Goal: Task Accomplishment & Management: Use online tool/utility

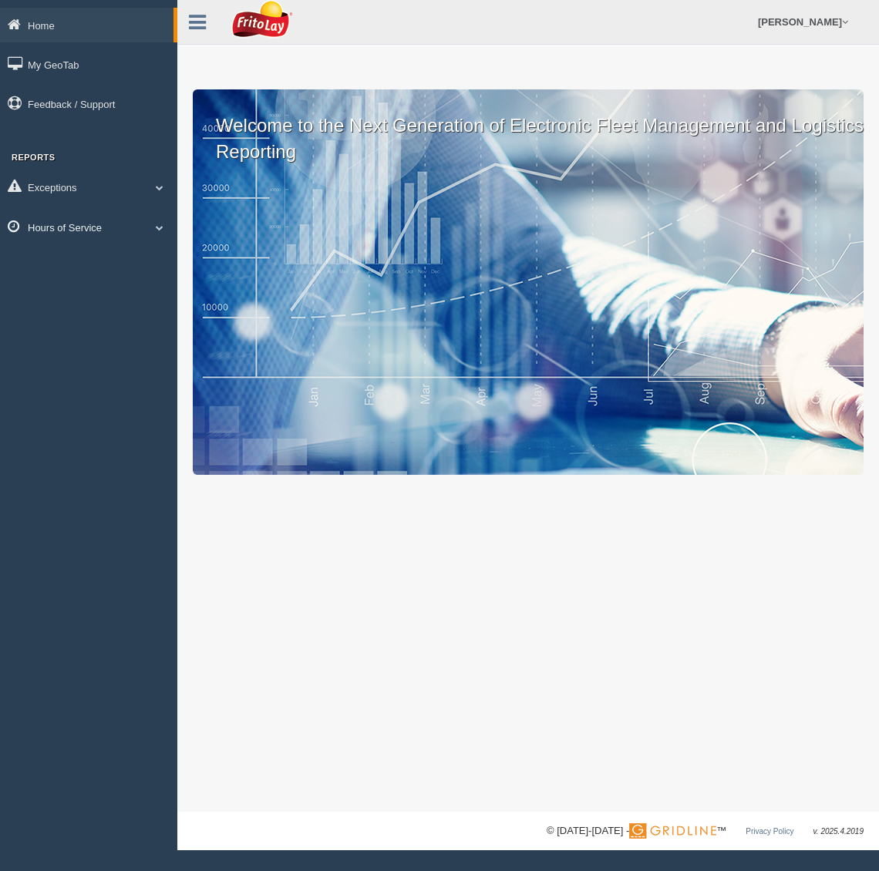
click at [77, 224] on link "Hours of Service" at bounding box center [88, 227] width 177 height 35
click at [87, 258] on link "HOS Explanation Reports" at bounding box center [101, 263] width 146 height 28
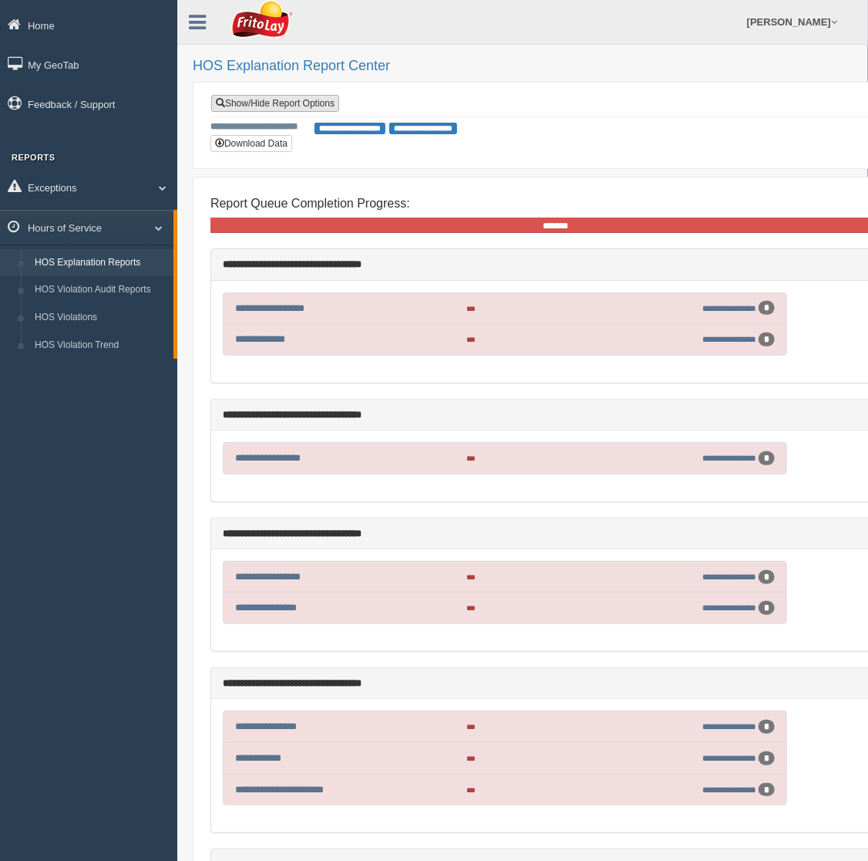
click at [305, 100] on link "Show/Hide Report Options" at bounding box center [275, 103] width 128 height 17
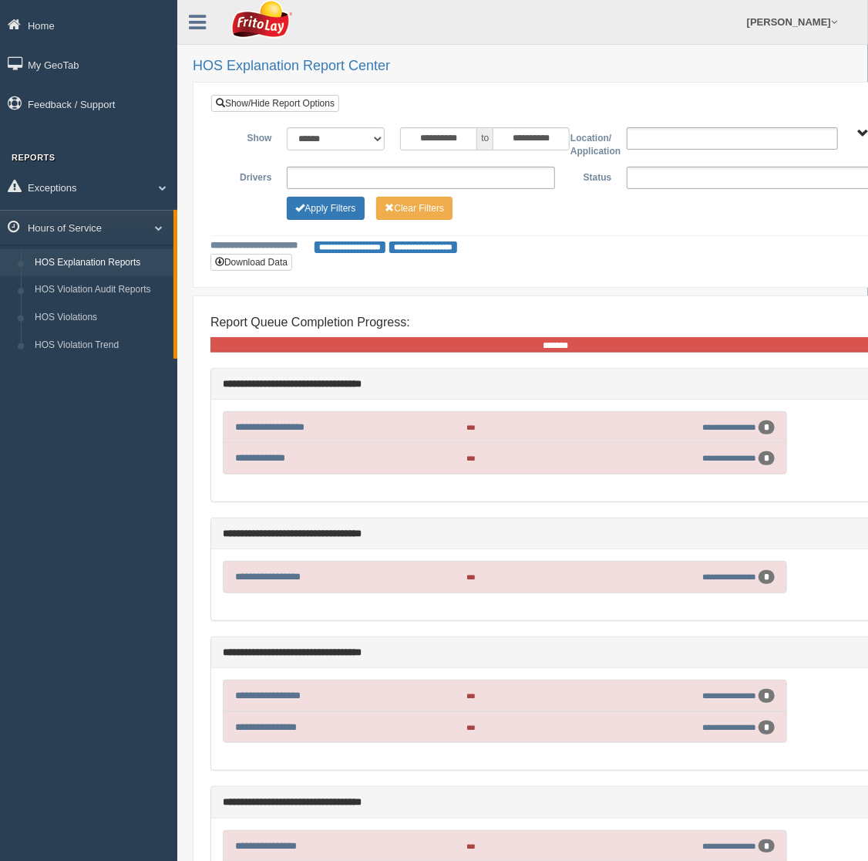
click at [662, 169] on ul at bounding box center [761, 178] width 268 height 22
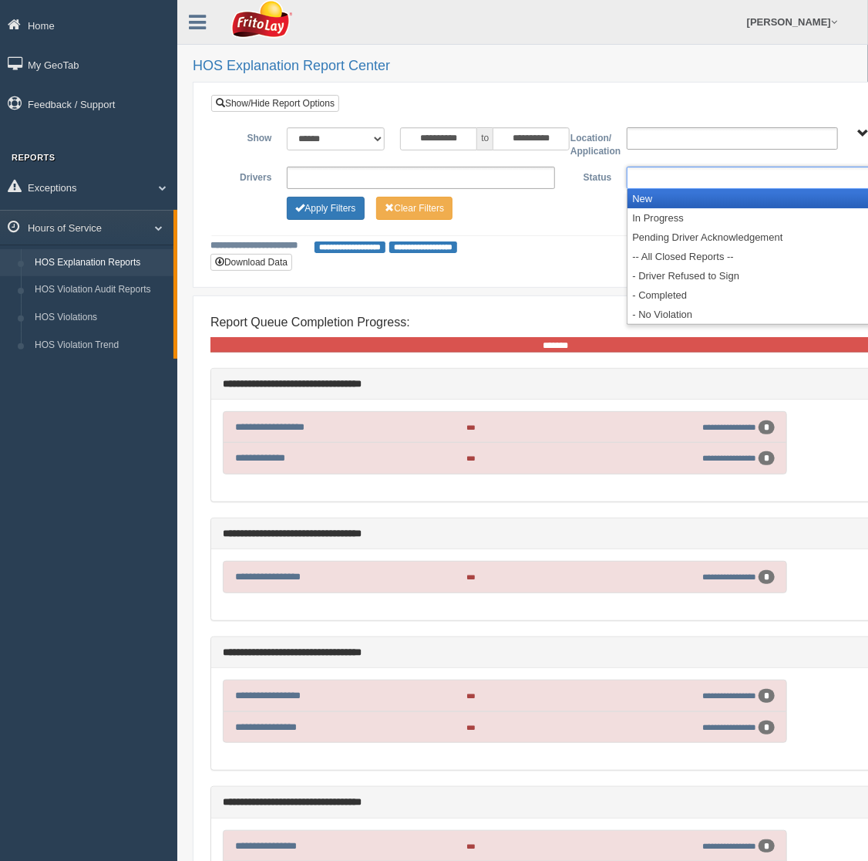
click at [659, 196] on li "New" at bounding box center [761, 198] width 267 height 19
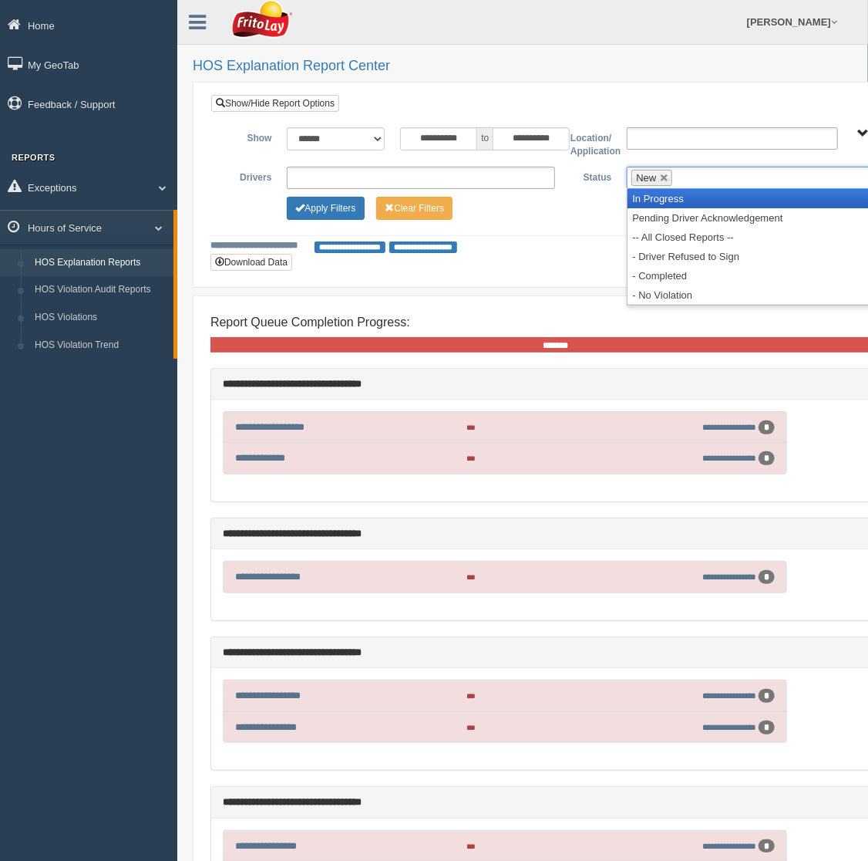
click at [677, 199] on li "In Progress" at bounding box center [761, 198] width 267 height 19
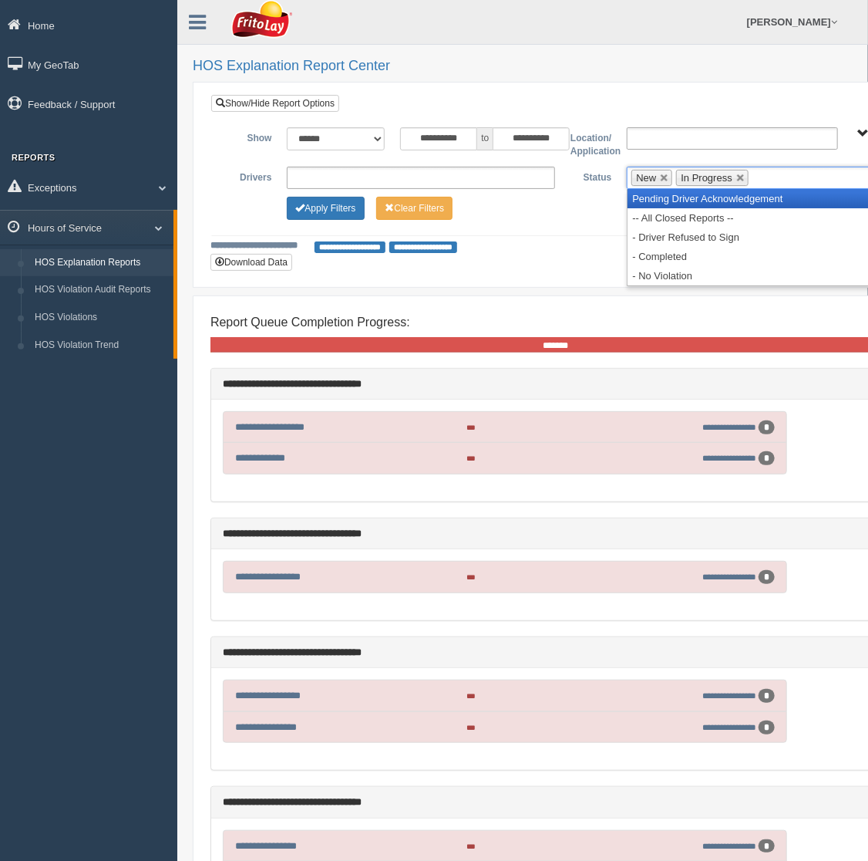
click at [675, 202] on li "Pending Driver Acknowledgement" at bounding box center [761, 198] width 267 height 19
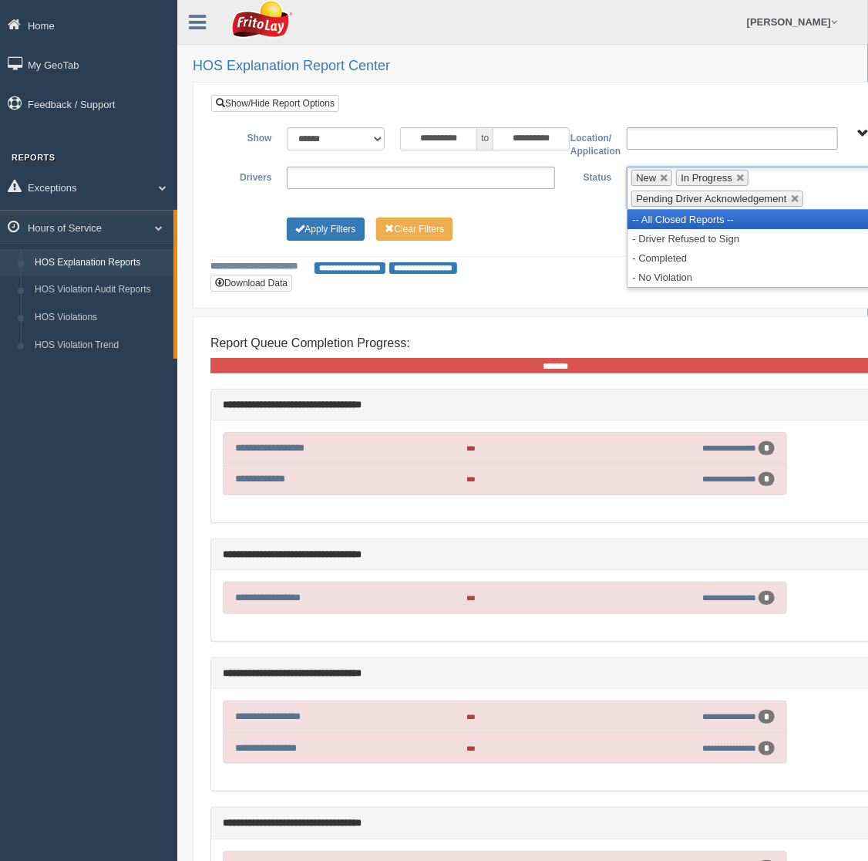
click at [668, 213] on li "-- All Closed Reports --" at bounding box center [761, 219] width 267 height 19
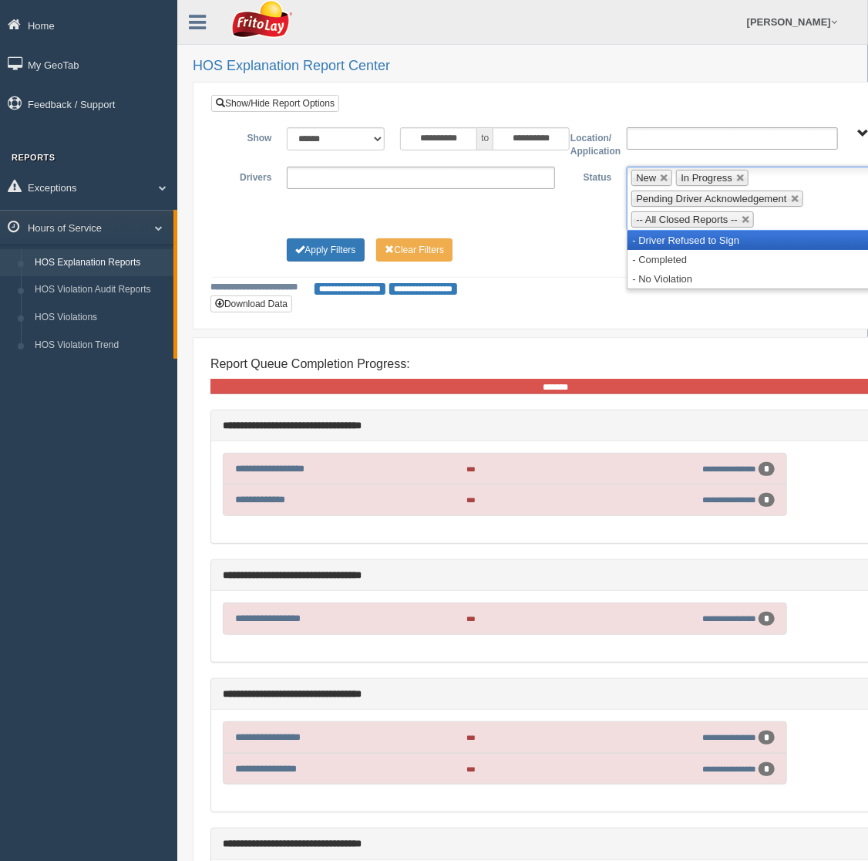
click at [665, 235] on li "- Driver Refused to Sign" at bounding box center [761, 240] width 267 height 19
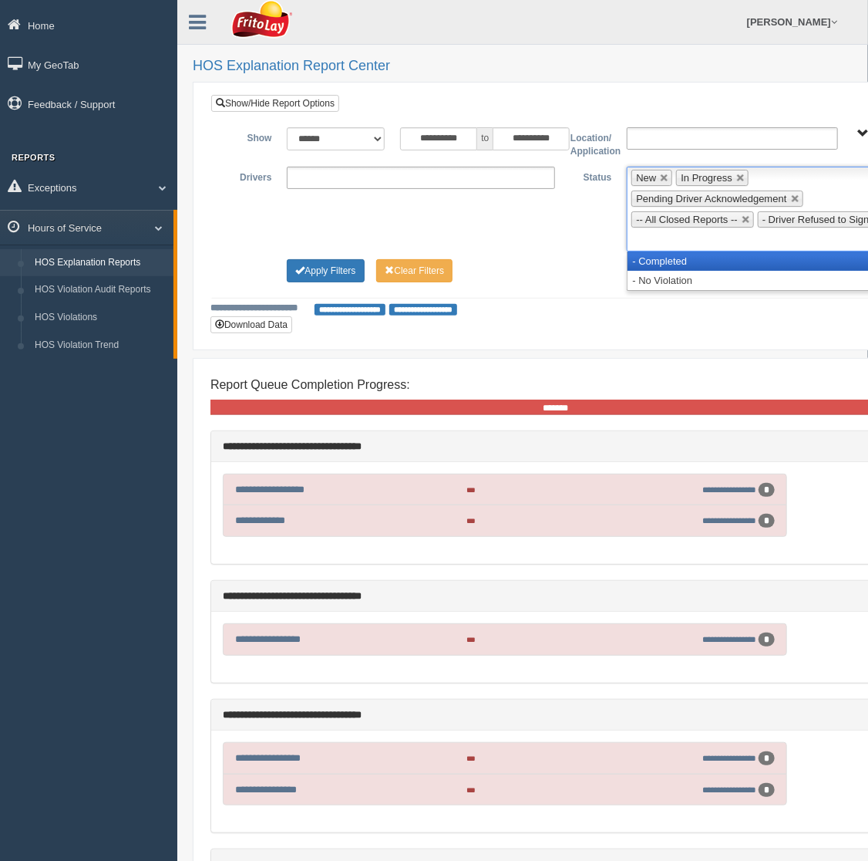
click at [662, 261] on li "- Completed" at bounding box center [761, 260] width 267 height 19
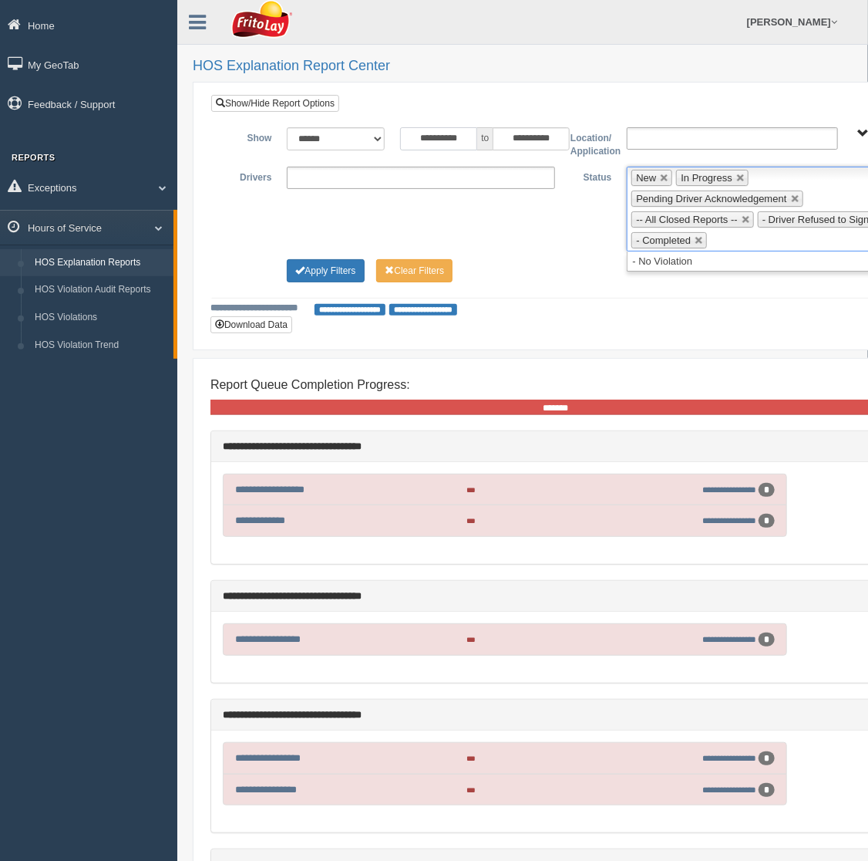
click at [437, 143] on input "**********" at bounding box center [438, 138] width 77 height 23
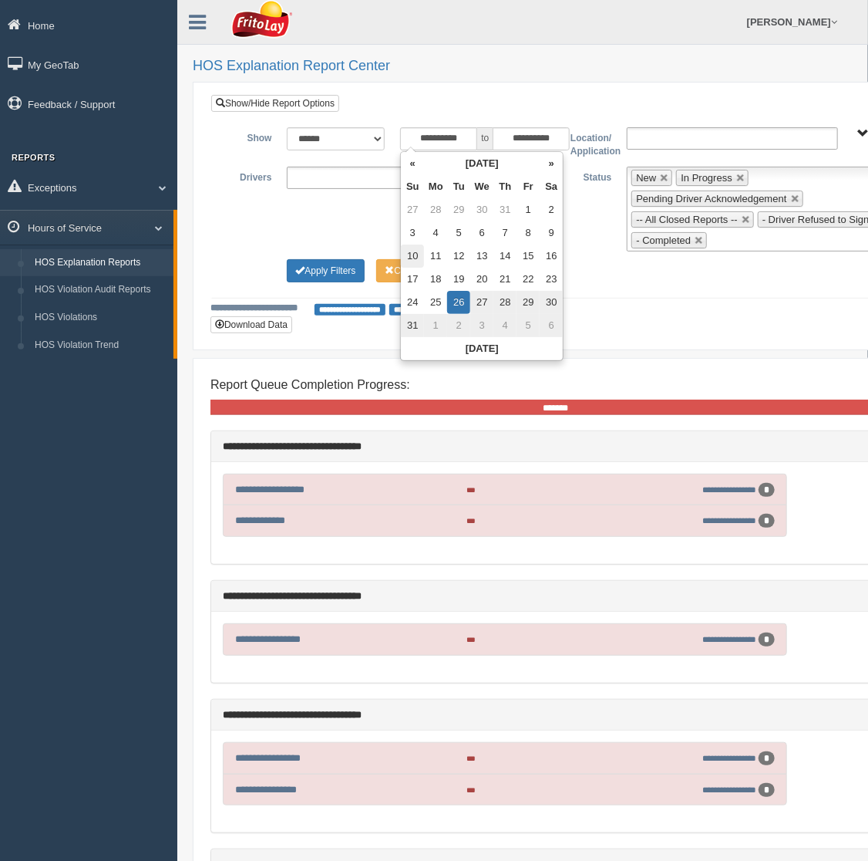
click at [415, 259] on td "10" at bounding box center [412, 255] width 23 height 23
type input "**********"
click at [330, 172] on ul "**********" at bounding box center [421, 178] width 268 height 22
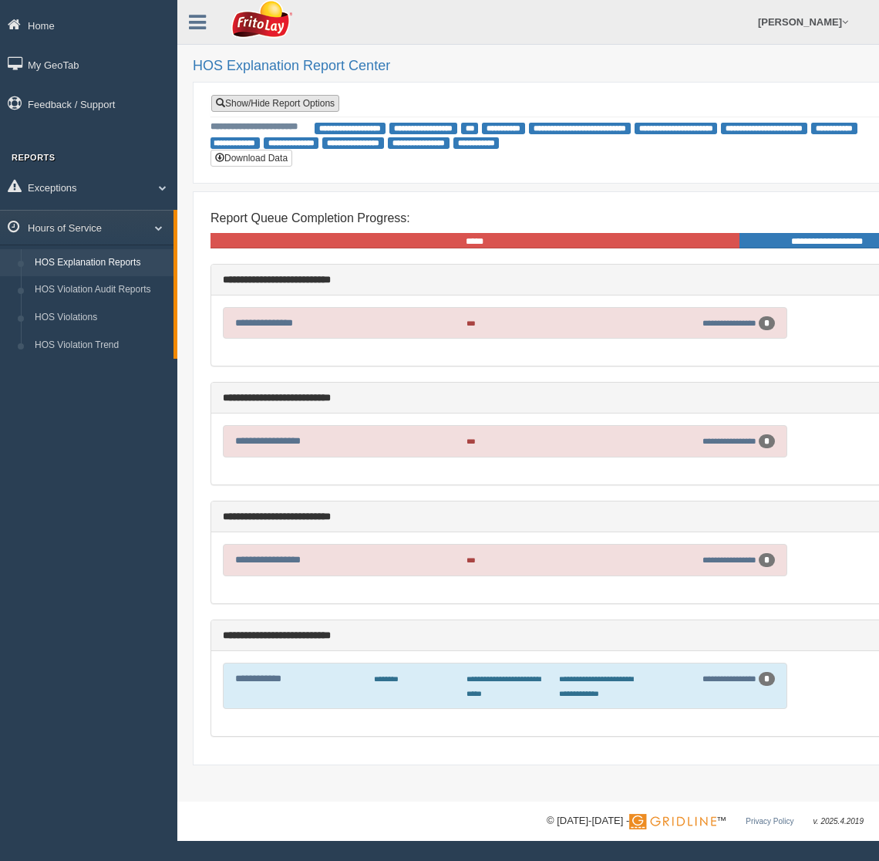
click at [293, 109] on link "Show/Hide Report Options" at bounding box center [275, 103] width 128 height 17
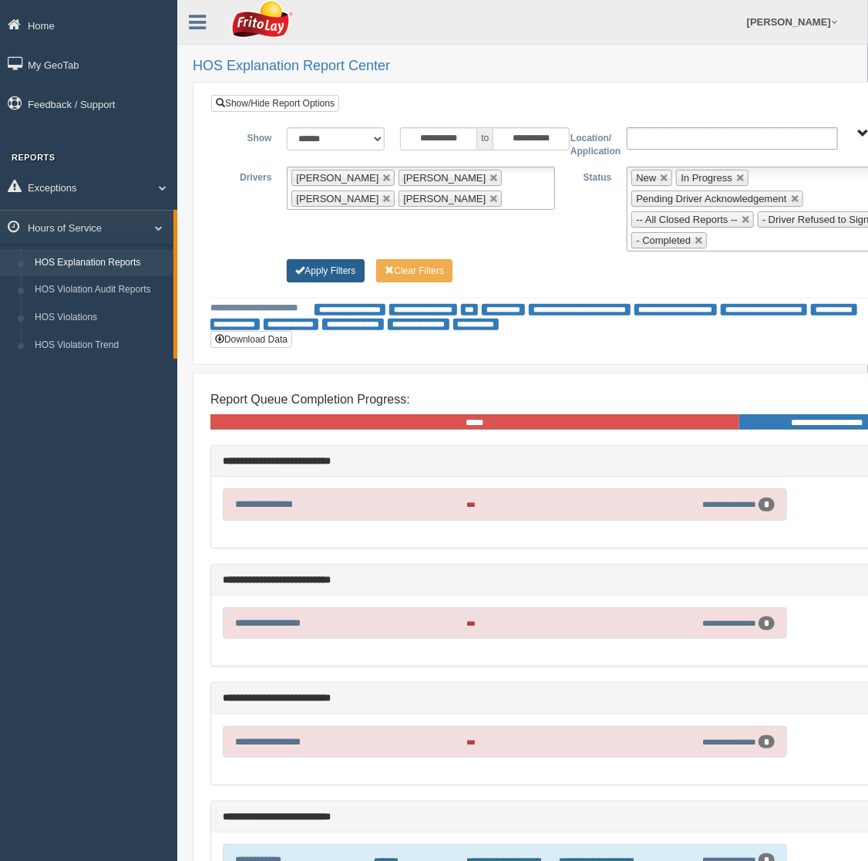
click at [322, 273] on button "Apply Filters" at bounding box center [325, 270] width 77 height 23
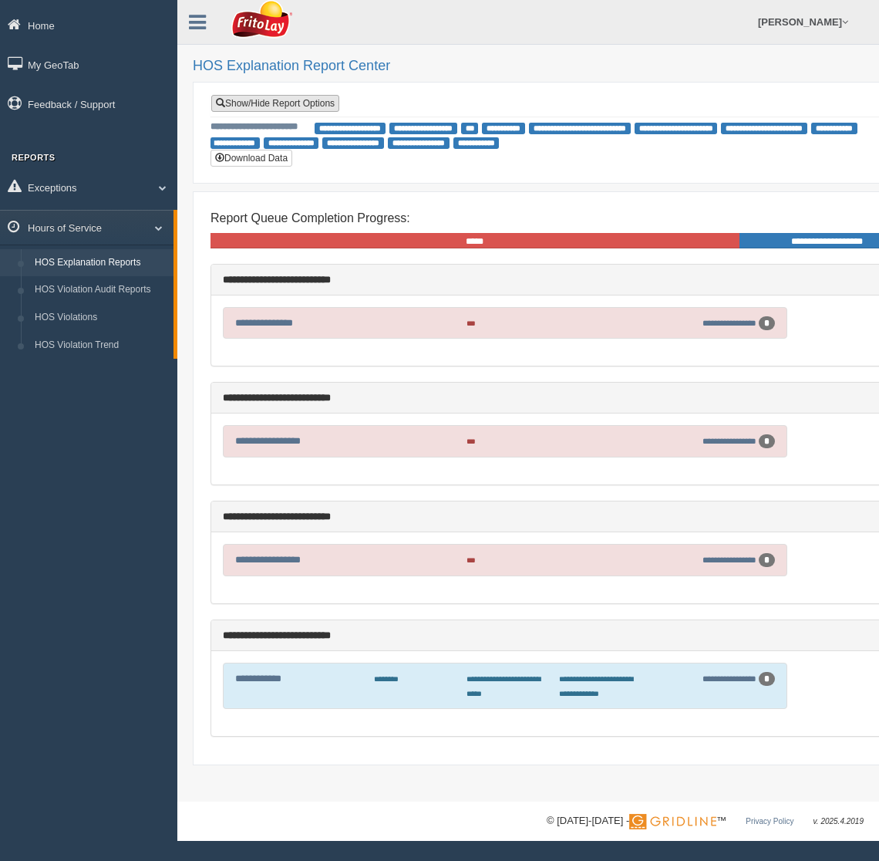
click at [282, 108] on link "Show/Hide Report Options" at bounding box center [275, 103] width 128 height 17
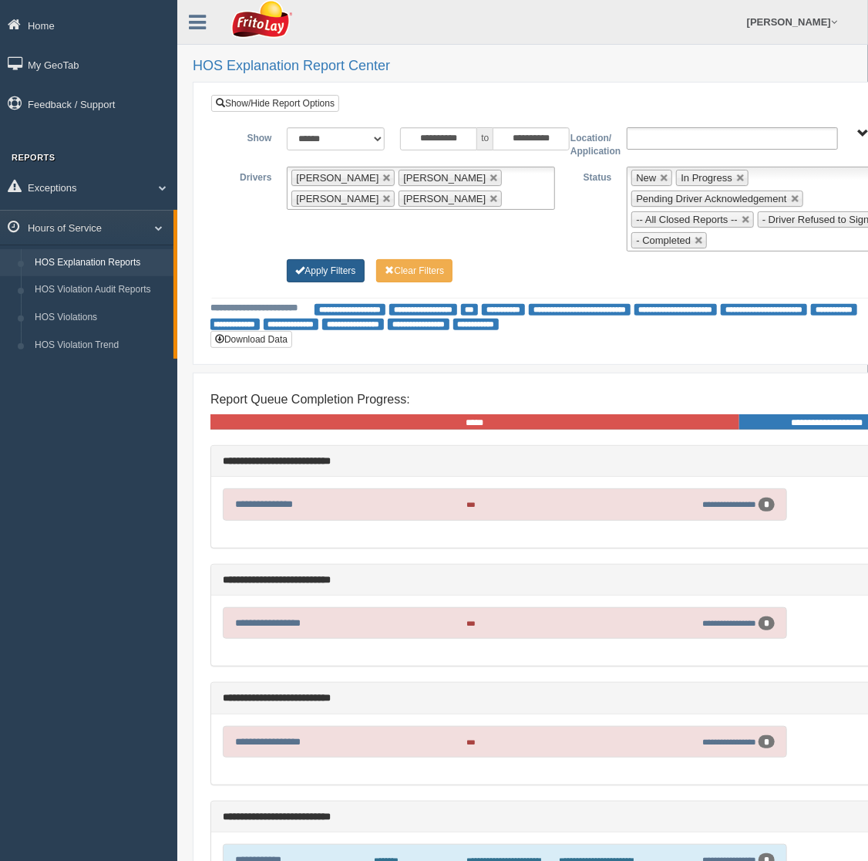
click at [333, 277] on button "Apply Filters" at bounding box center [325, 270] width 77 height 23
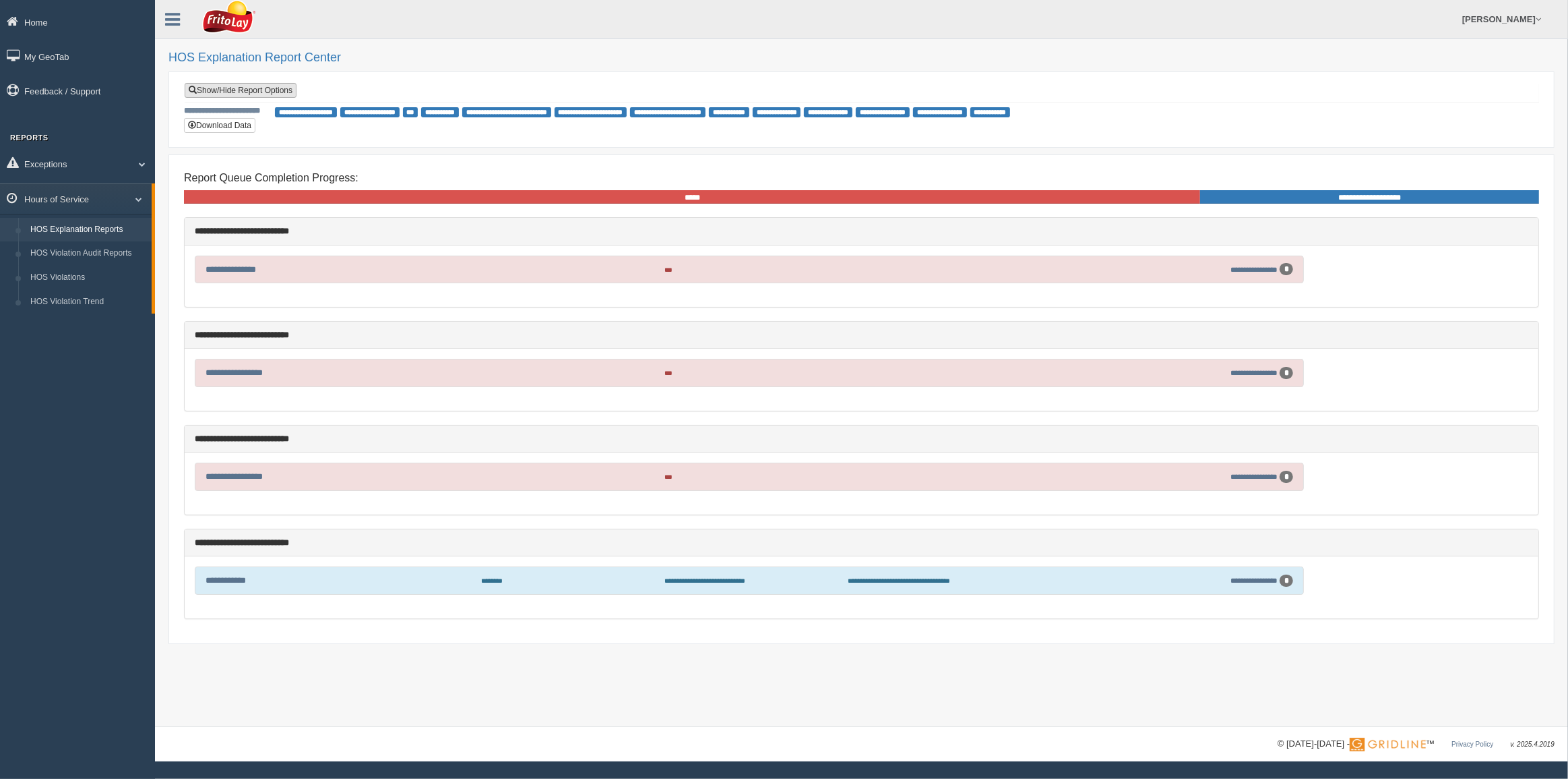
click at [243, 91] on link "Show/Hide Report Options" at bounding box center [240, 90] width 112 height 15
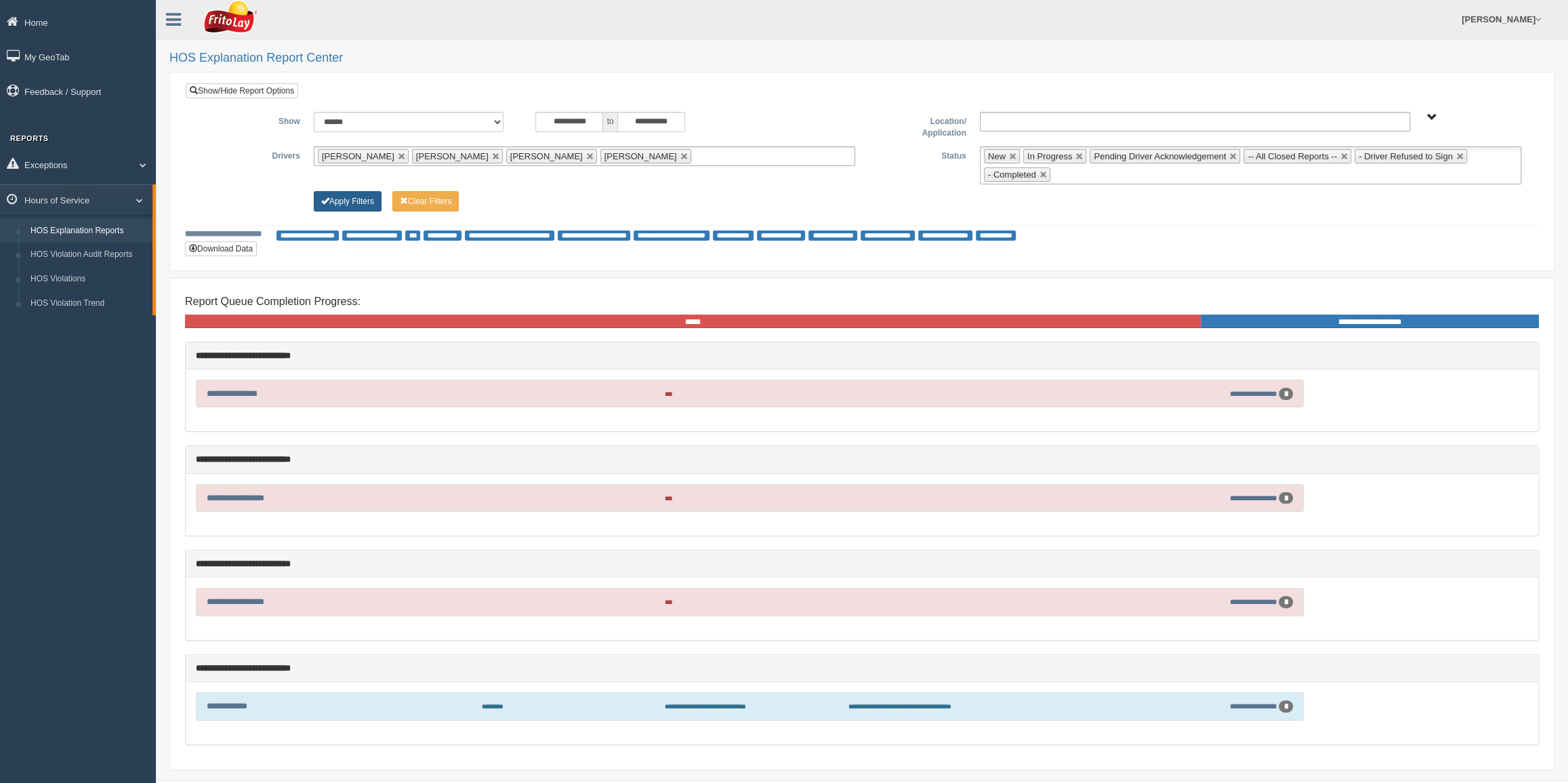
click at [330, 205] on button "Apply Filters" at bounding box center [347, 200] width 68 height 20
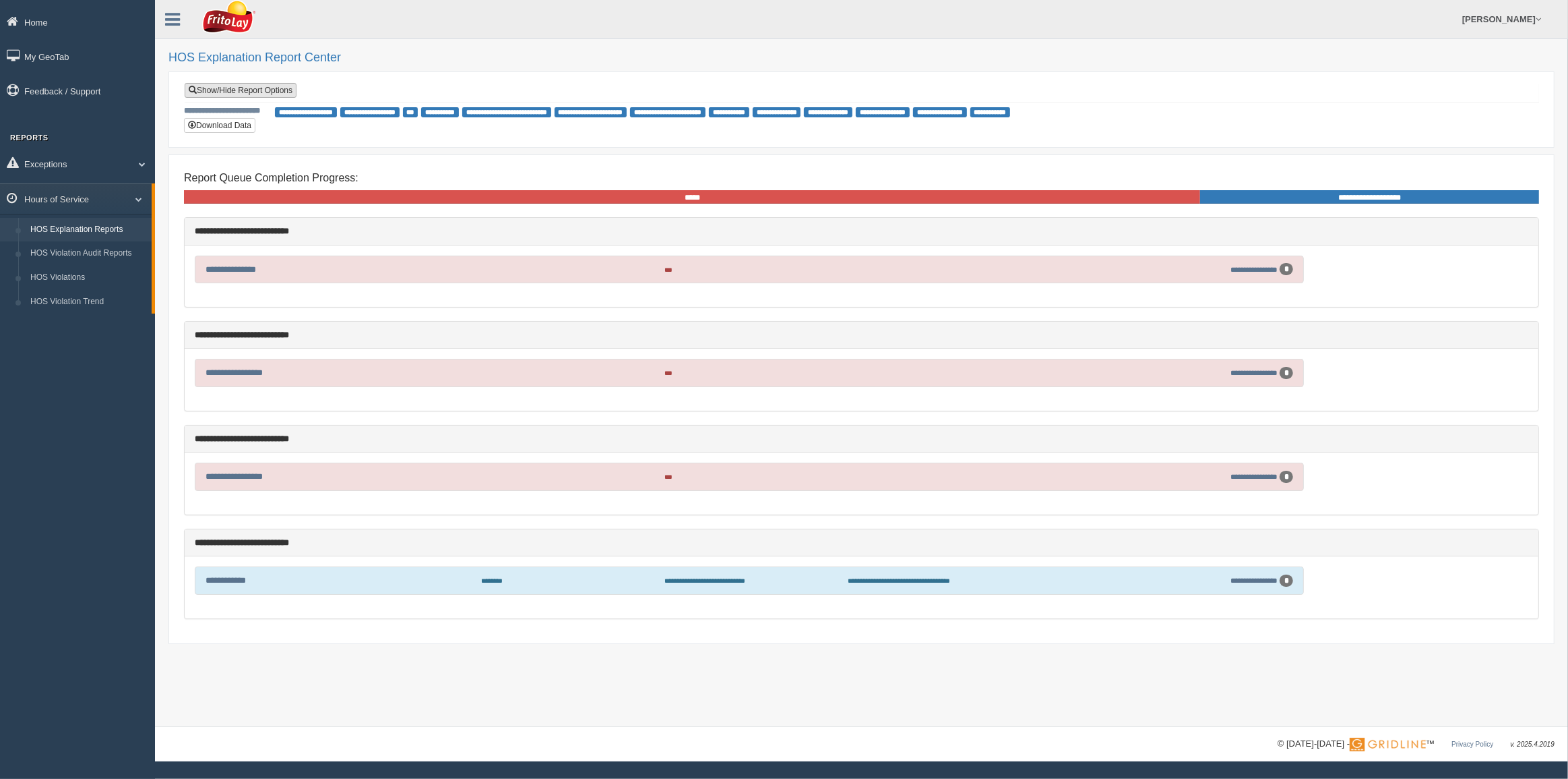
click at [255, 94] on link "Show/Hide Report Options" at bounding box center [240, 90] width 112 height 15
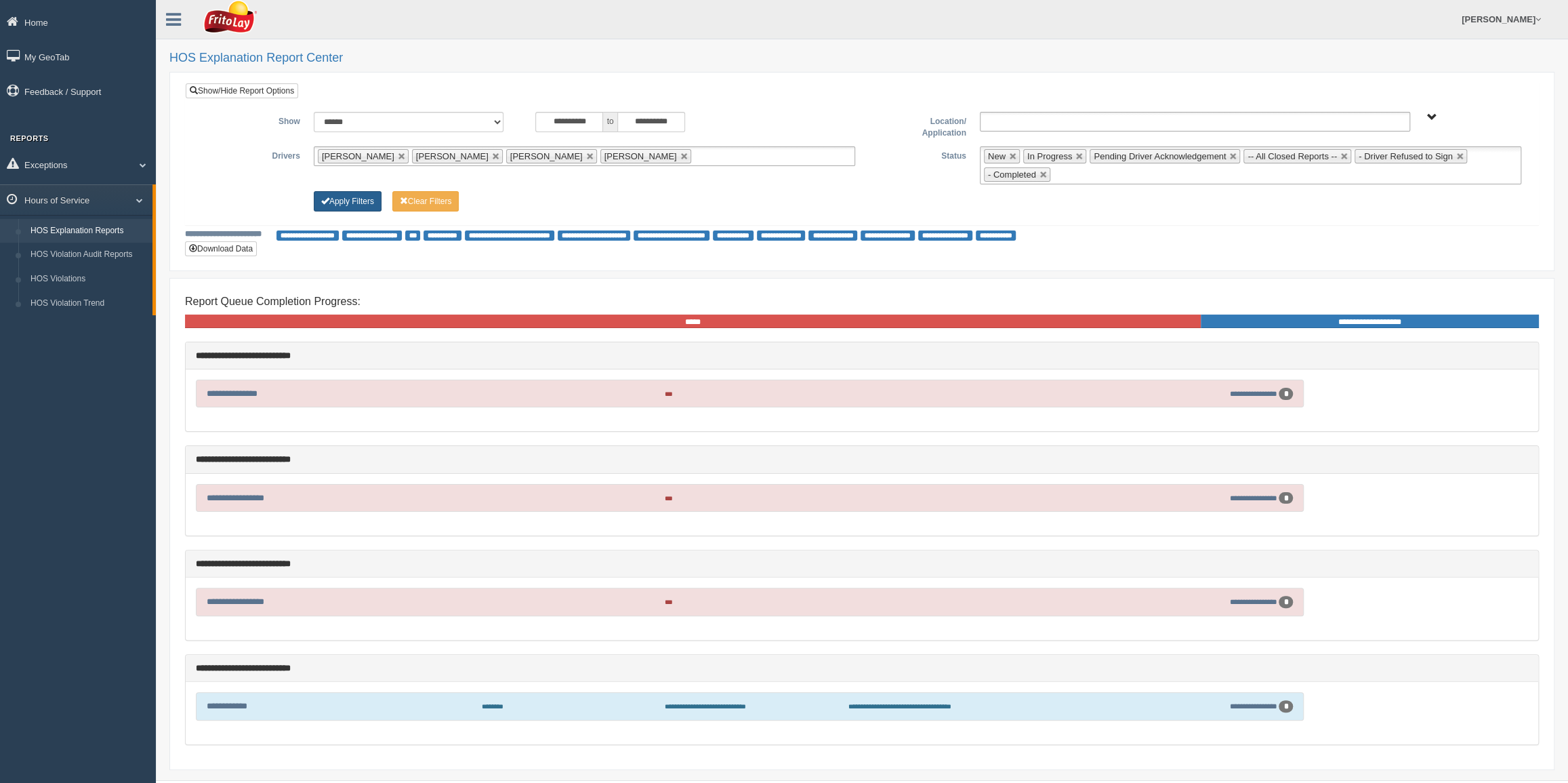
click at [338, 197] on button "Apply Filters" at bounding box center [347, 200] width 68 height 20
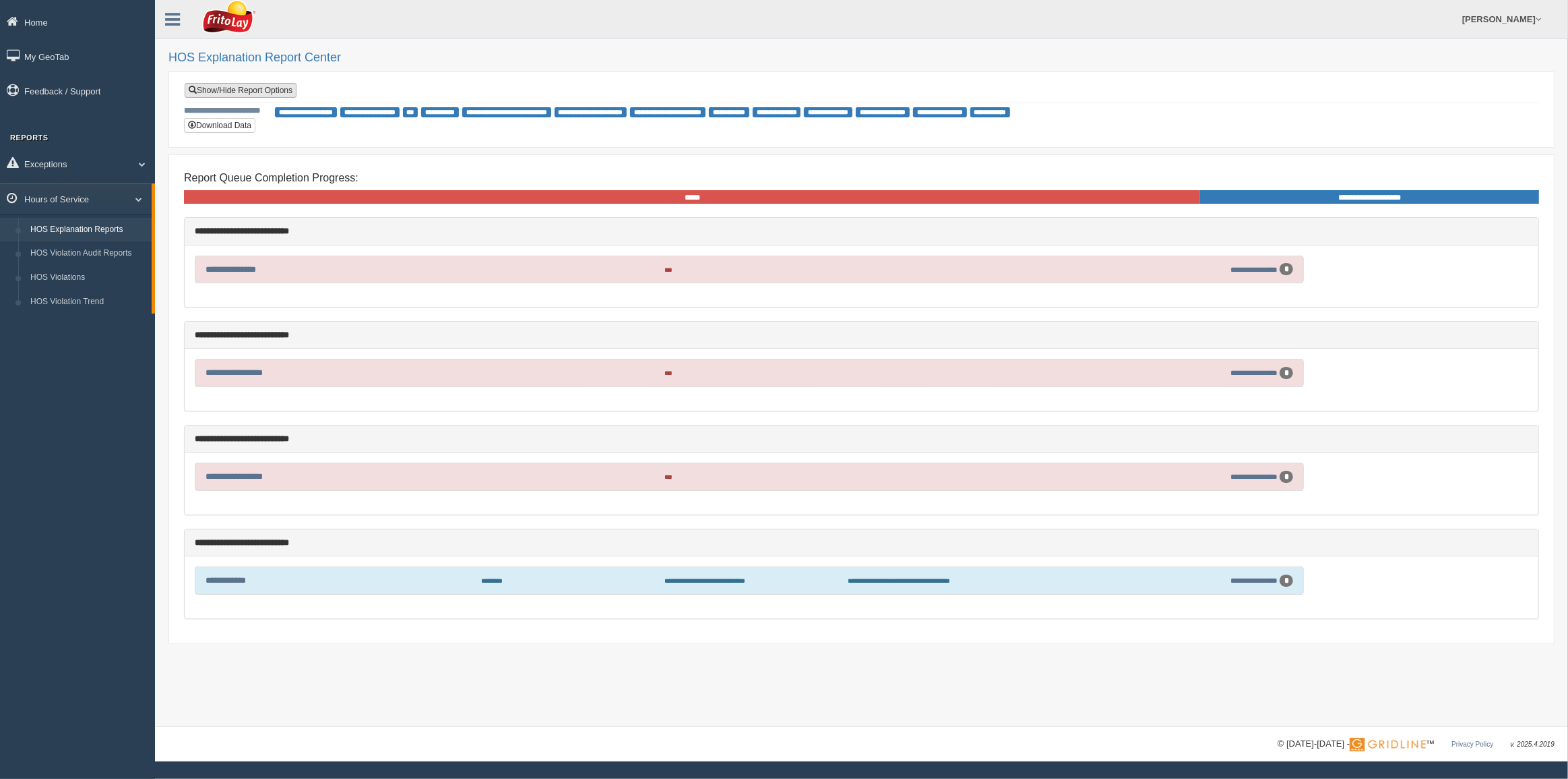
click at [242, 87] on link "Show/Hide Report Options" at bounding box center [240, 90] width 112 height 15
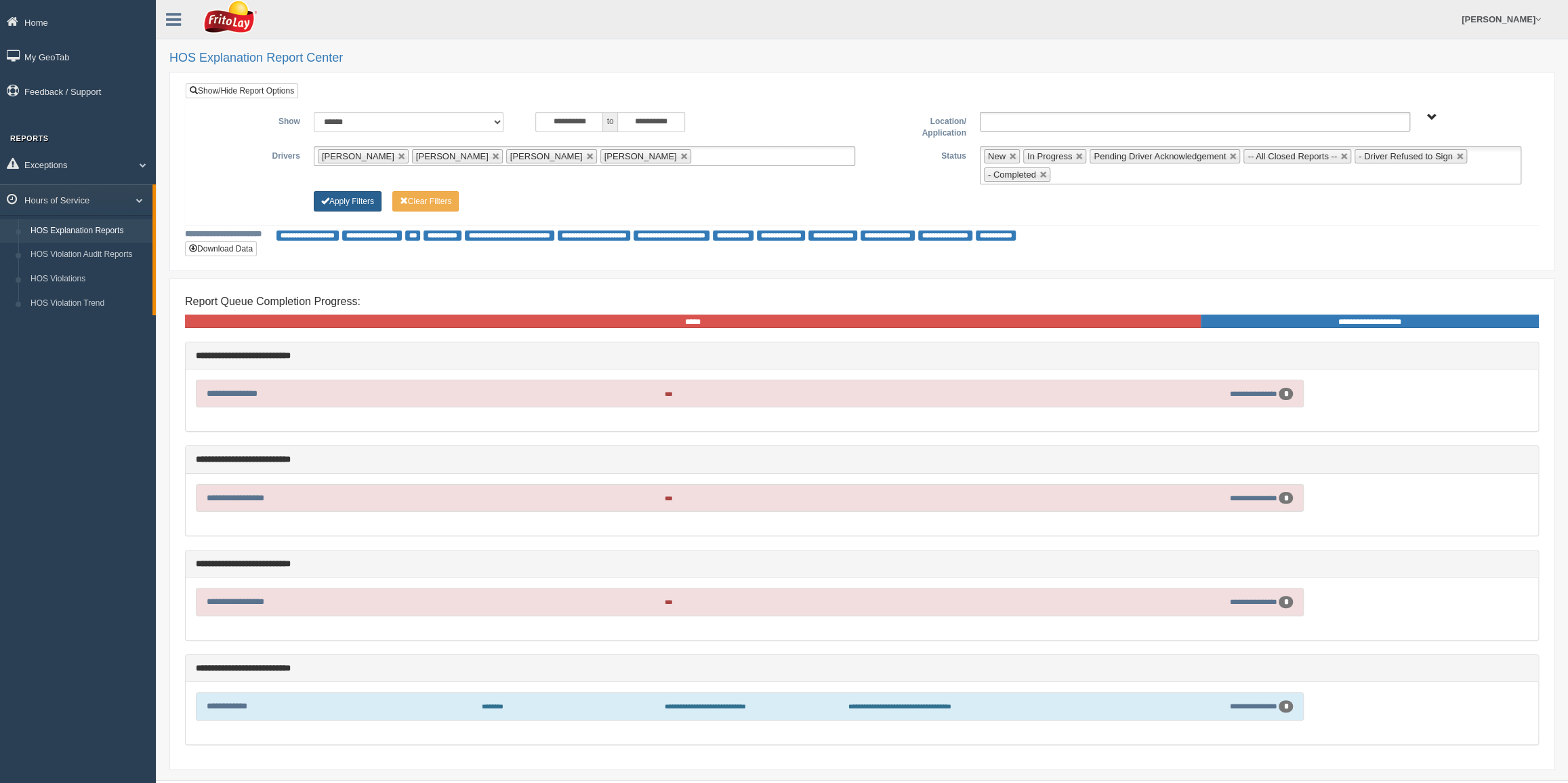
click at [354, 199] on button "Apply Filters" at bounding box center [347, 200] width 68 height 20
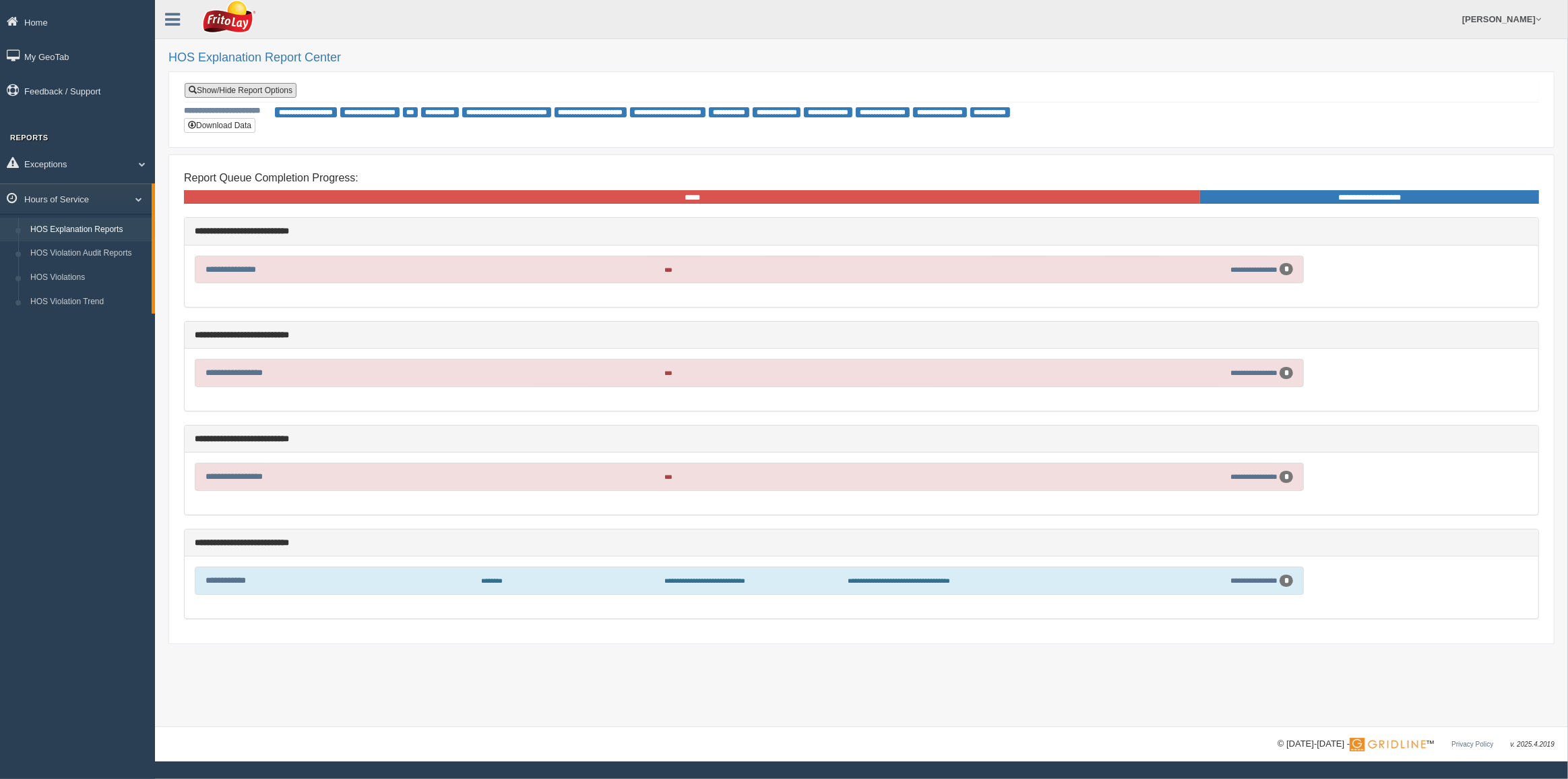
drag, startPoint x: 287, startPoint y: 95, endPoint x: 295, endPoint y: 99, distance: 8.9
click at [286, 95] on link "Show/Hide Report Options" at bounding box center [240, 90] width 112 height 15
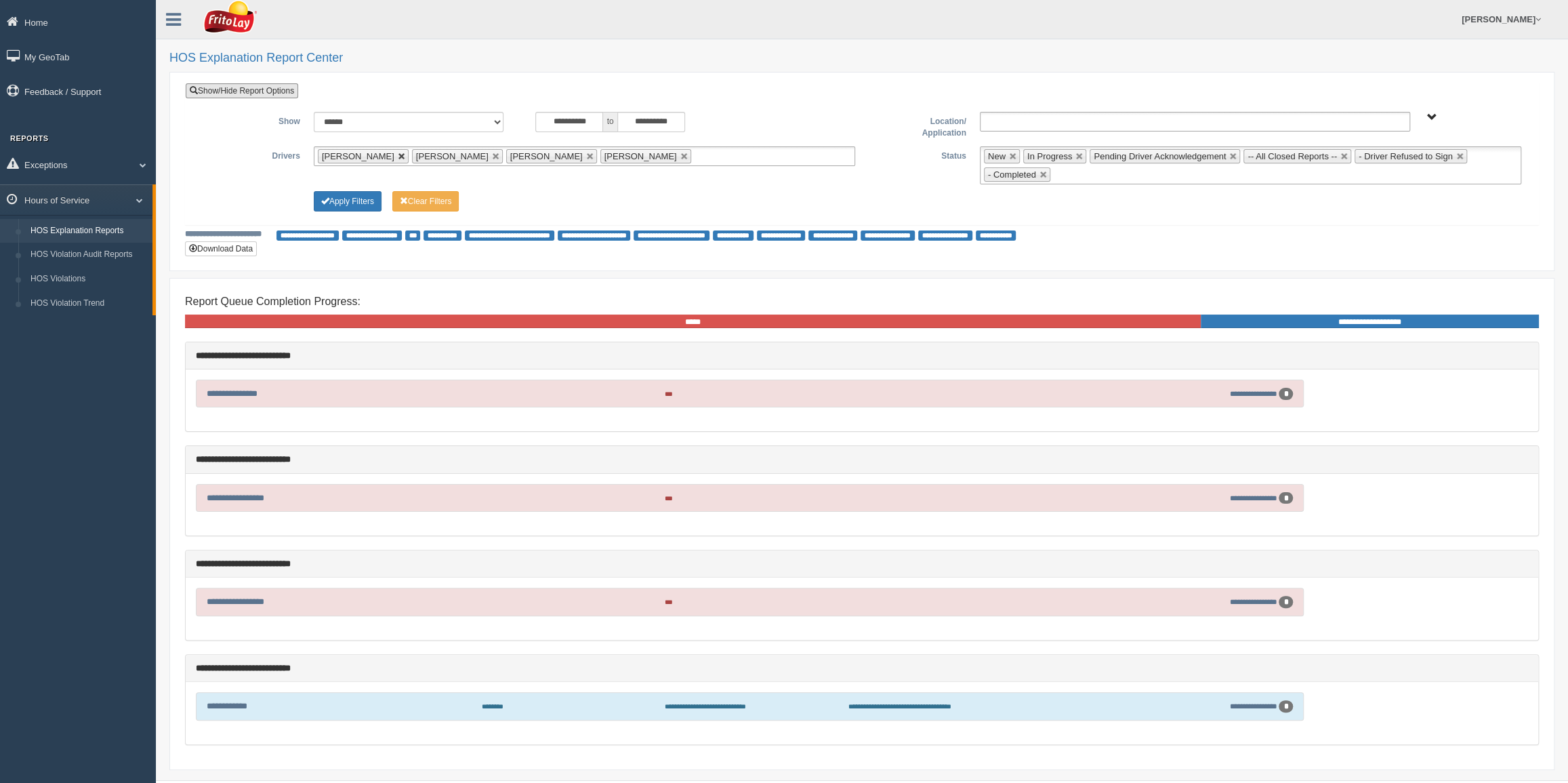
click at [398, 156] on link at bounding box center [402, 156] width 8 height 8
click at [398, 157] on link at bounding box center [402, 156] width 8 height 8
click at [395, 157] on span "[PERSON_NAME]" at bounding box center [358, 156] width 73 height 11
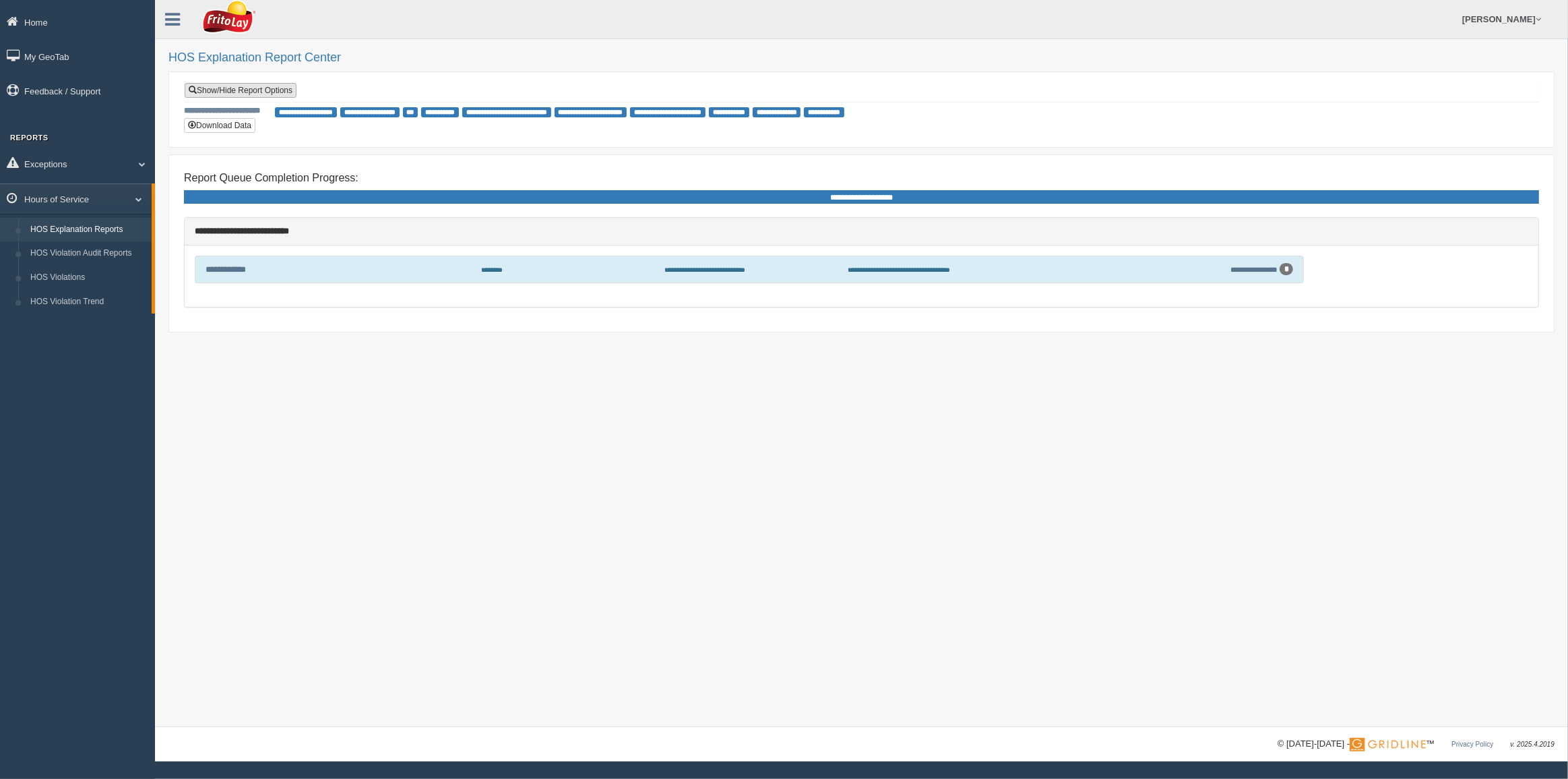
click at [264, 94] on link "Show/Hide Report Options" at bounding box center [240, 90] width 112 height 15
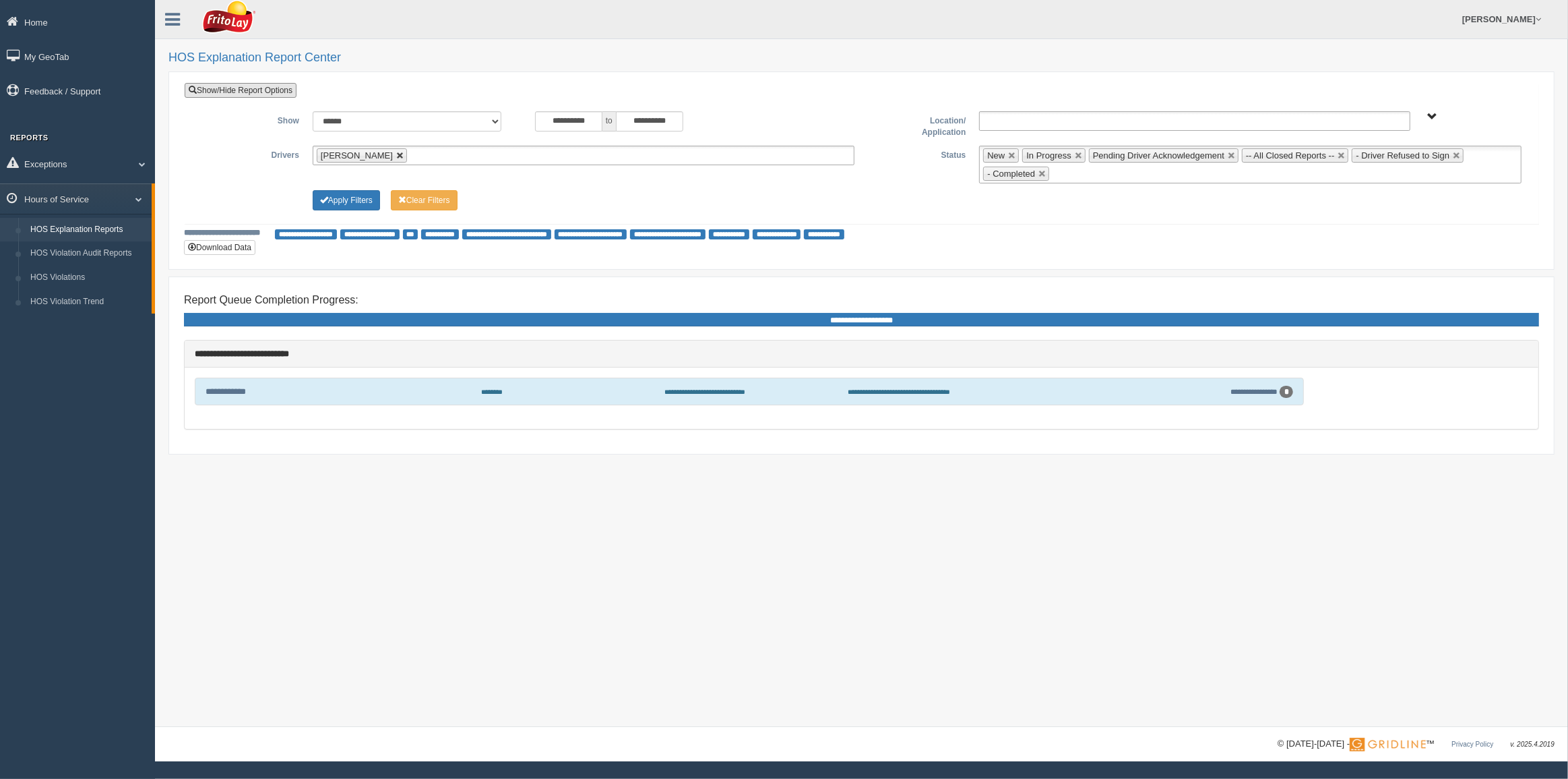
click at [396, 156] on link at bounding box center [399, 156] width 8 height 8
type input "**********"
click at [371, 157] on input "**********" at bounding box center [344, 155] width 57 height 17
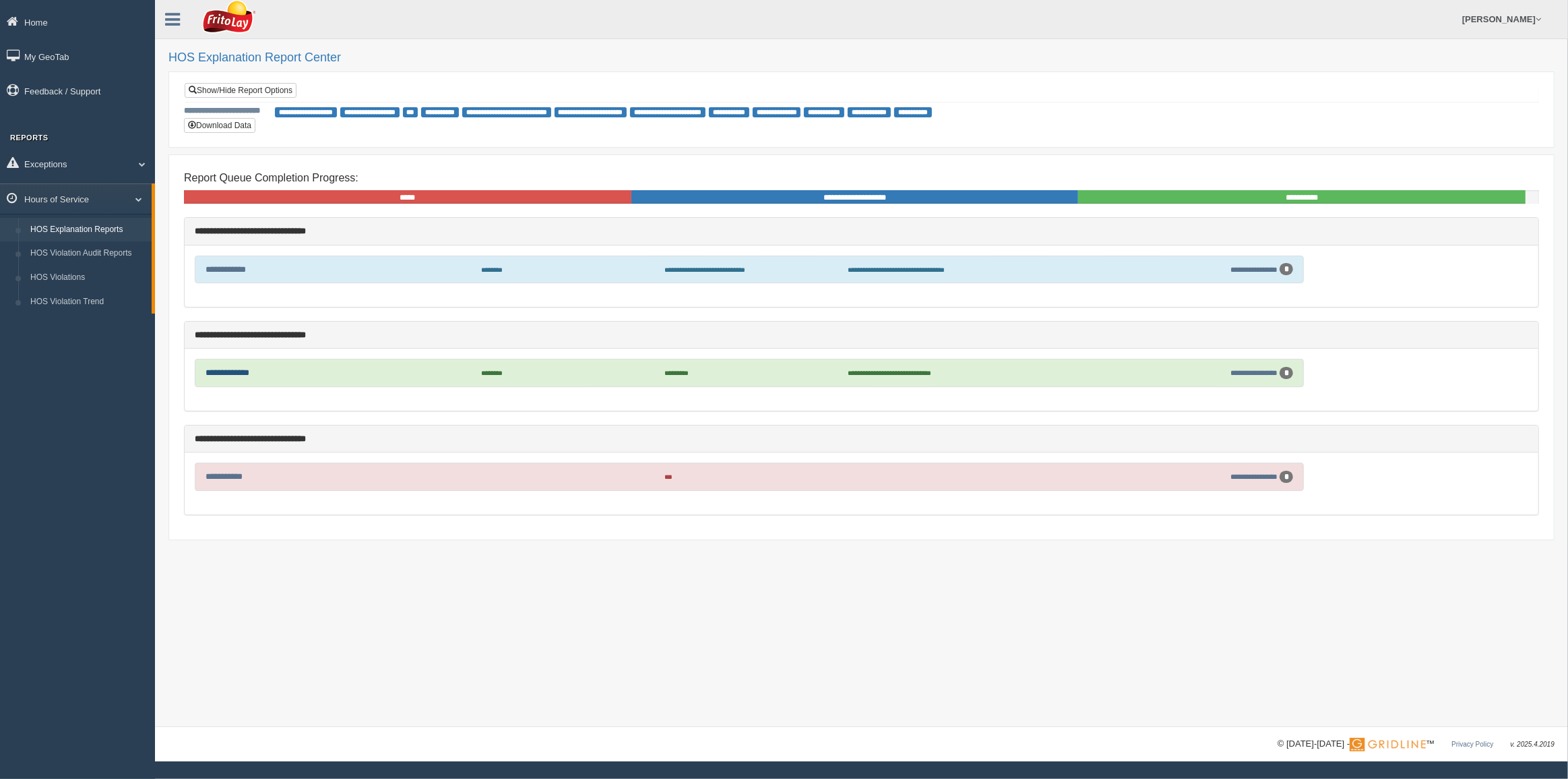
click at [246, 372] on link "**********" at bounding box center [227, 372] width 44 height 9
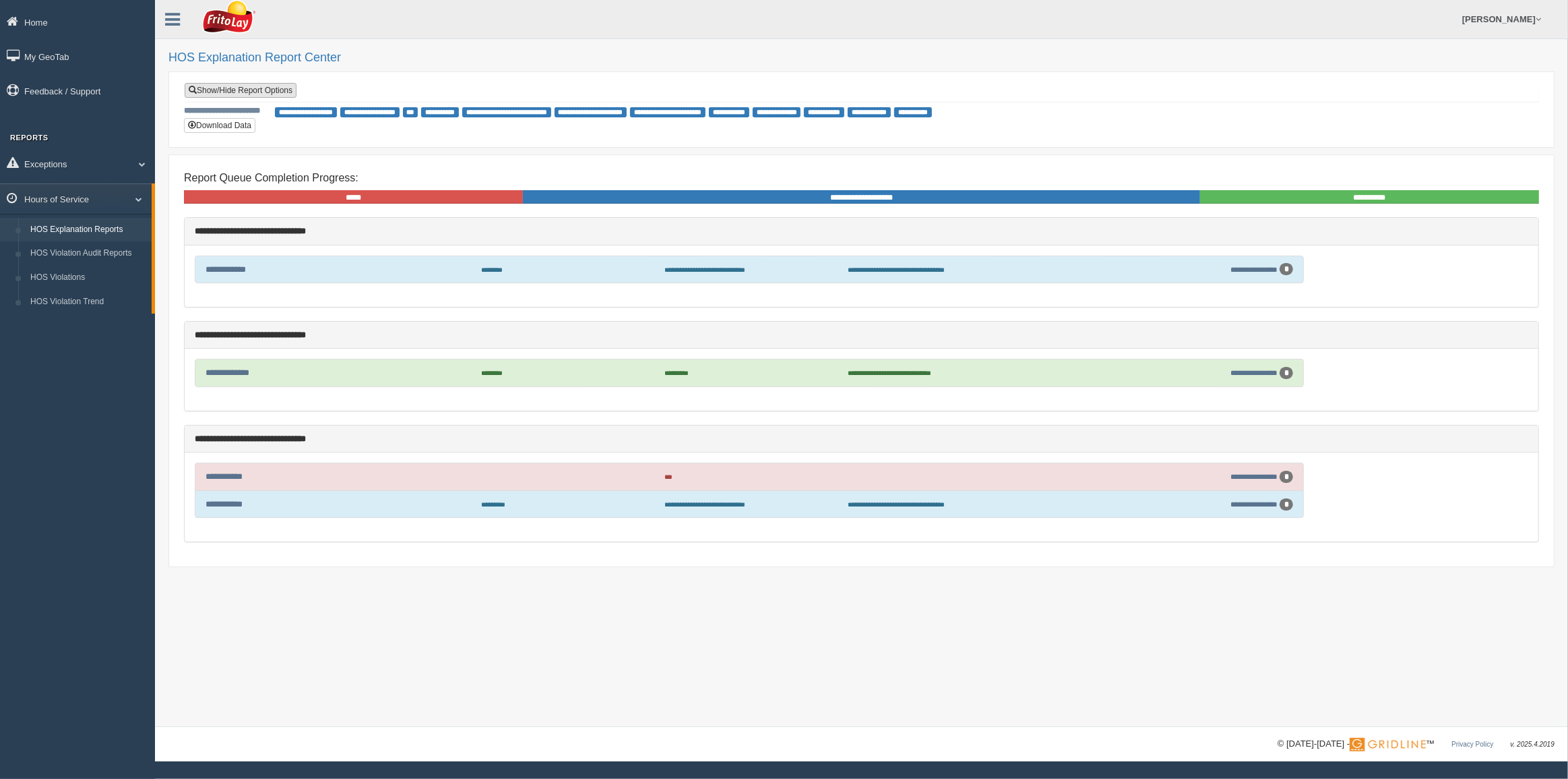
click at [228, 96] on link "Show/Hide Report Options" at bounding box center [240, 90] width 112 height 15
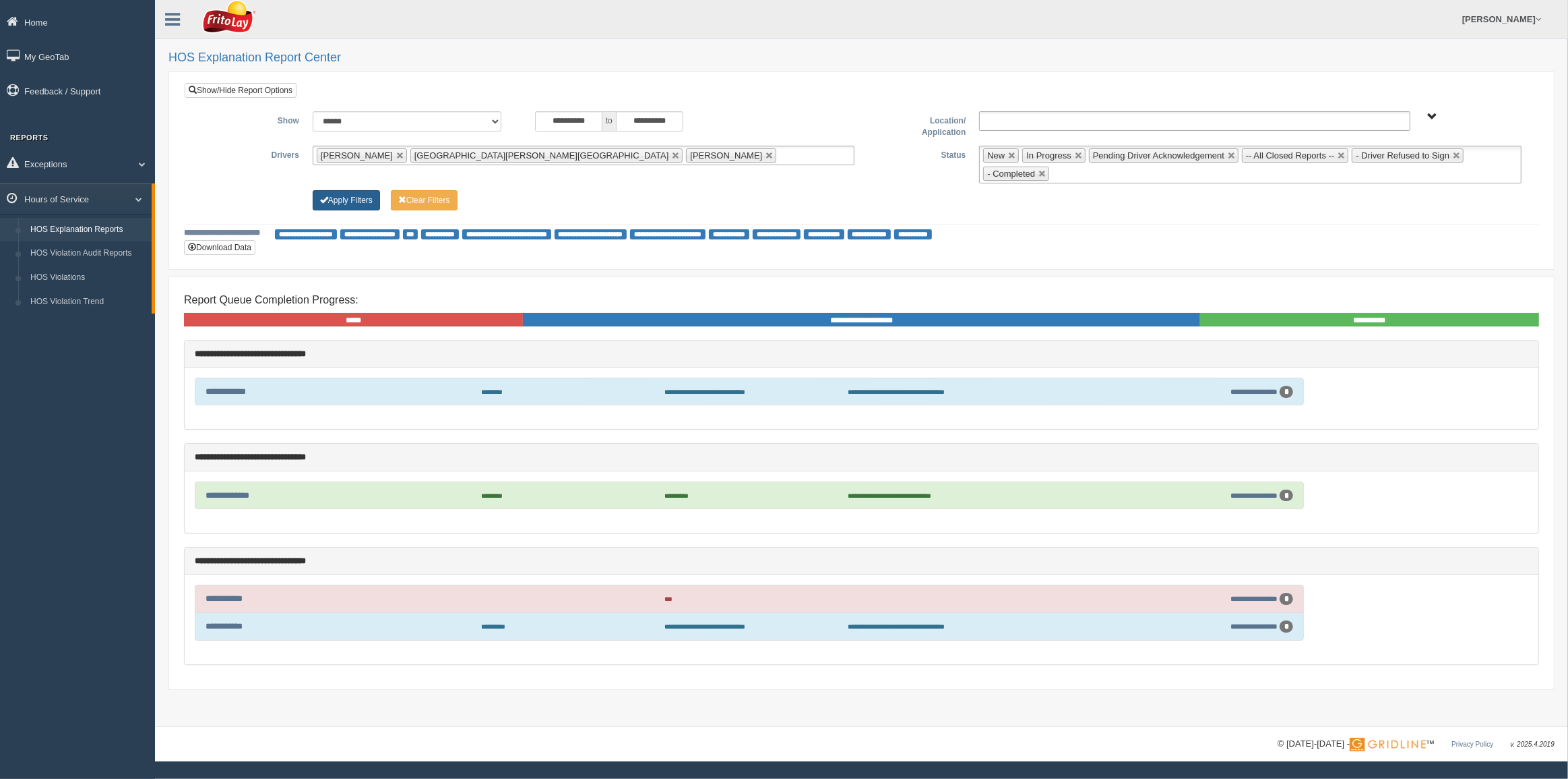
click at [348, 206] on button "Apply Filters" at bounding box center [346, 199] width 67 height 20
